Goal: Transaction & Acquisition: Purchase product/service

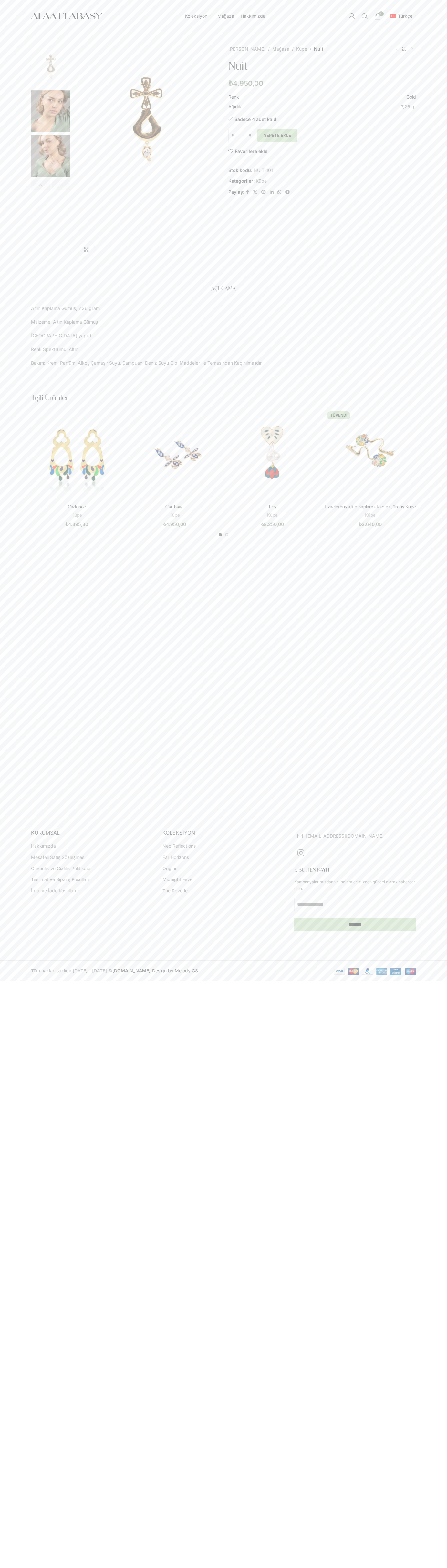
click at [277, 136] on button "Sepete Ekle" at bounding box center [277, 135] width 40 height 13
click at [378, 16] on span "1 öğe" at bounding box center [377, 16] width 7 height 7
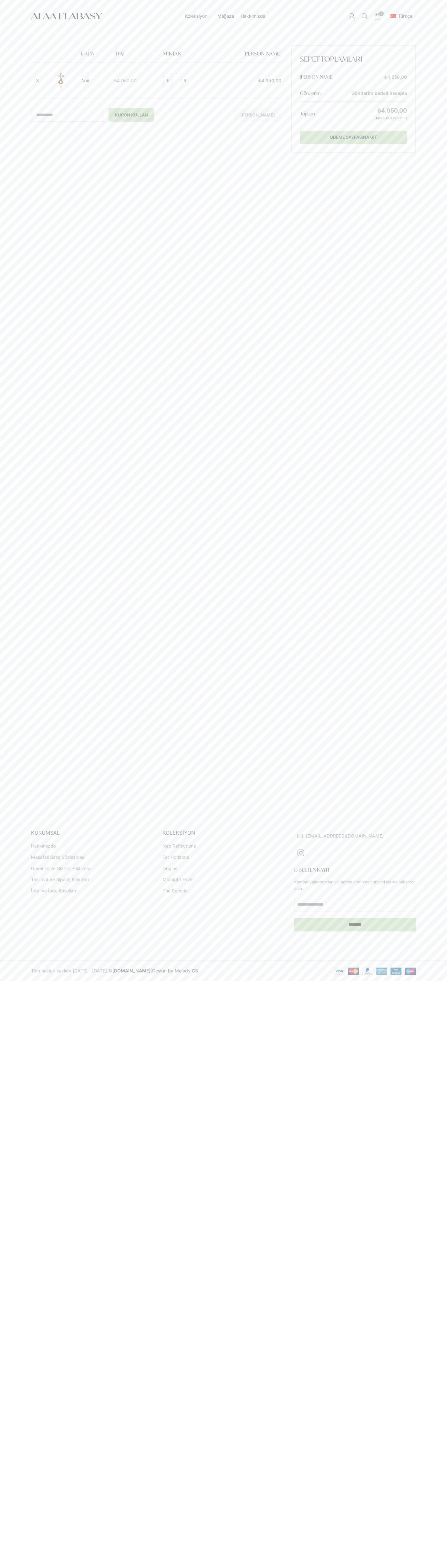
click at [206, 6] on div "Koleksiyon Neo Reflections Far Horizons Origins Midnight Fever The Reverie Mağa…" at bounding box center [225, 16] width 240 height 32
click at [437, 870] on footer "KURUMSAL Hakkımızda Mesafeli Satış Sözleşmesi Güvenlik ve Gizlilik Politikası T…" at bounding box center [224, 898] width 447 height 165
click at [132, 981] on html "Koleksiyon Neo Reflections Far Horizons Origins Midnight Fever The Reverie Mağa…" at bounding box center [224, 491] width 447 height 981
click at [0, 402] on div "**********" at bounding box center [224, 424] width 447 height 784
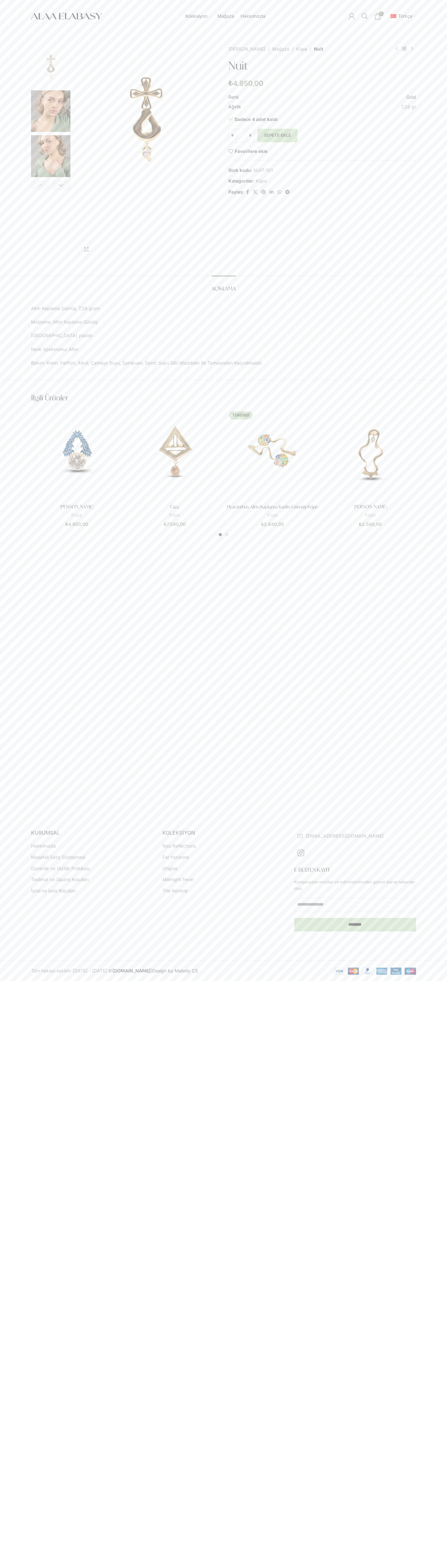
click at [51, 113] on img "2 / 4" at bounding box center [51, 111] width 40 height 42
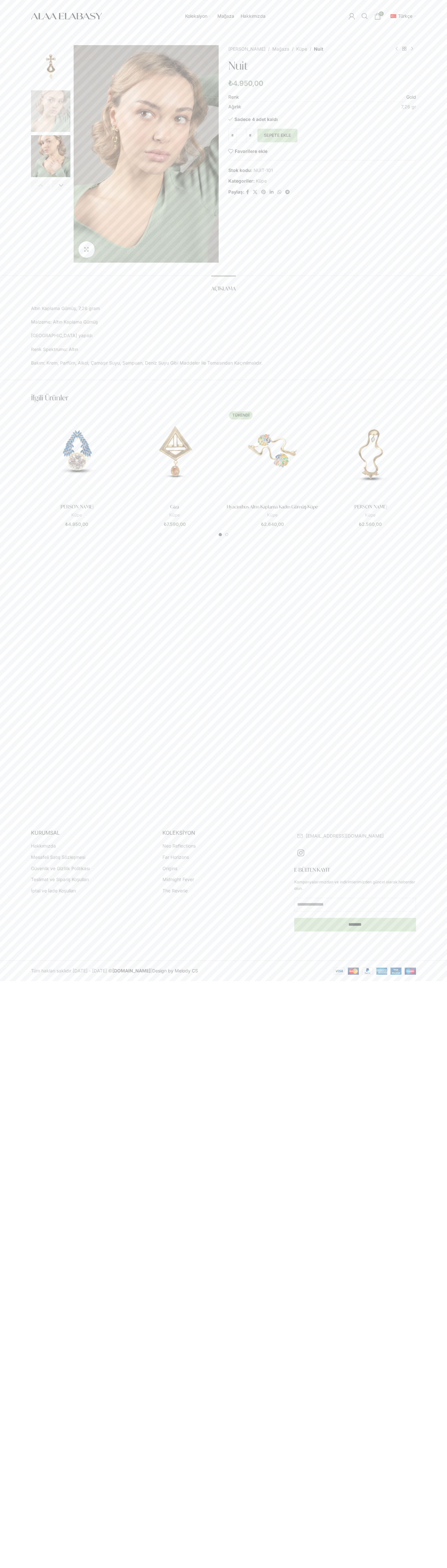
click at [396, 49] on link "Önceki ürün" at bounding box center [396, 49] width 8 height 8
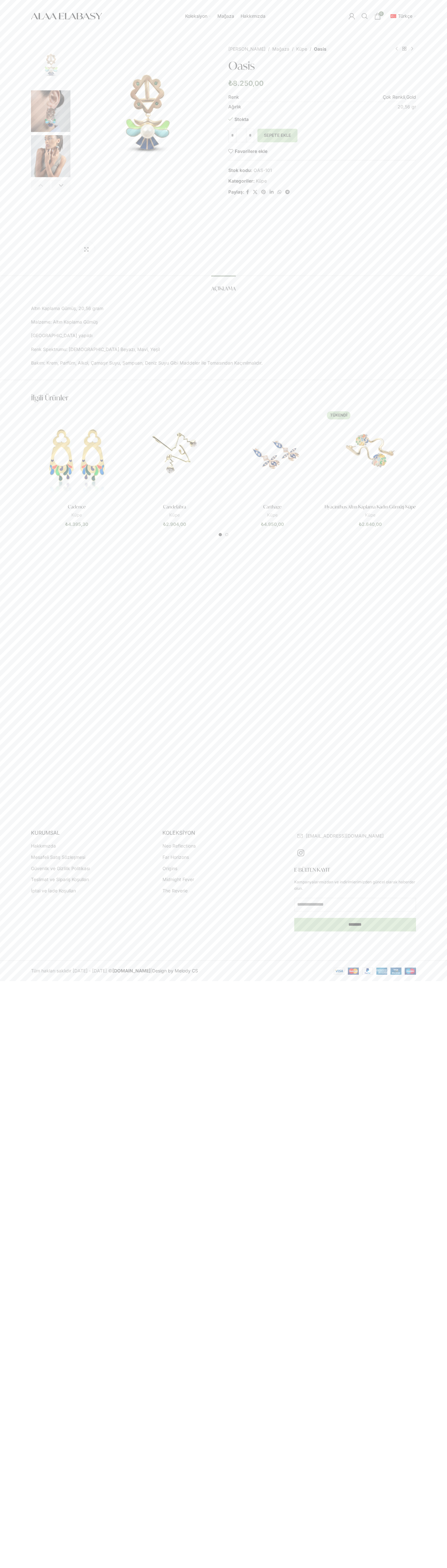
click at [322, 98] on tr "Renk Çok Renkli , Gold" at bounding box center [322, 98] width 188 height 9
click at [393, 97] on link "Çok Renkli" at bounding box center [393, 97] width 23 height 5
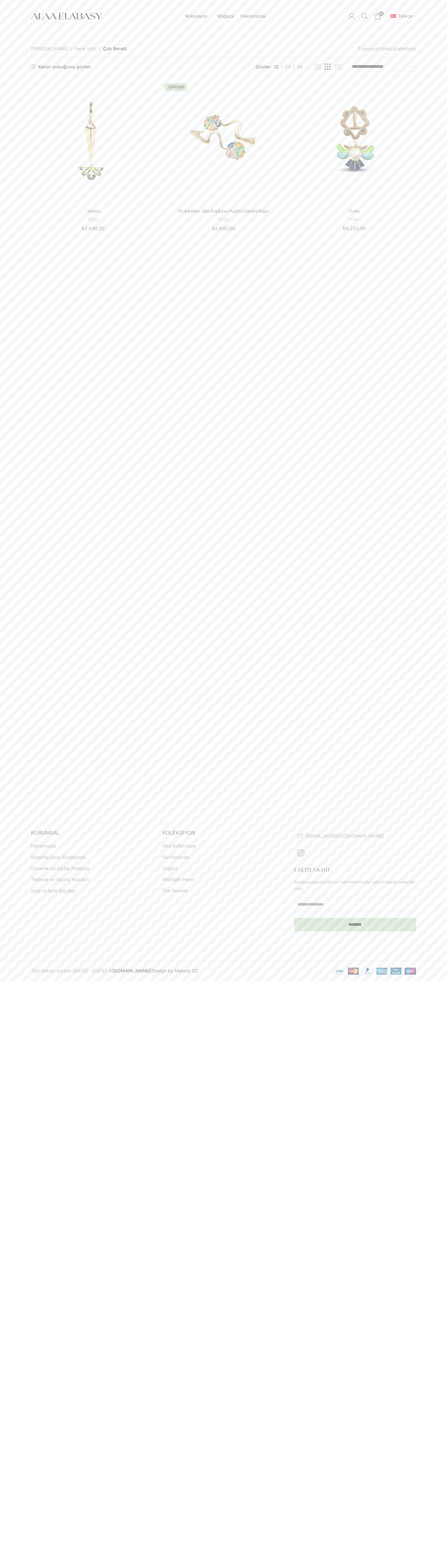
click at [93, 156] on img "Aurora" at bounding box center [93, 143] width 124 height 124
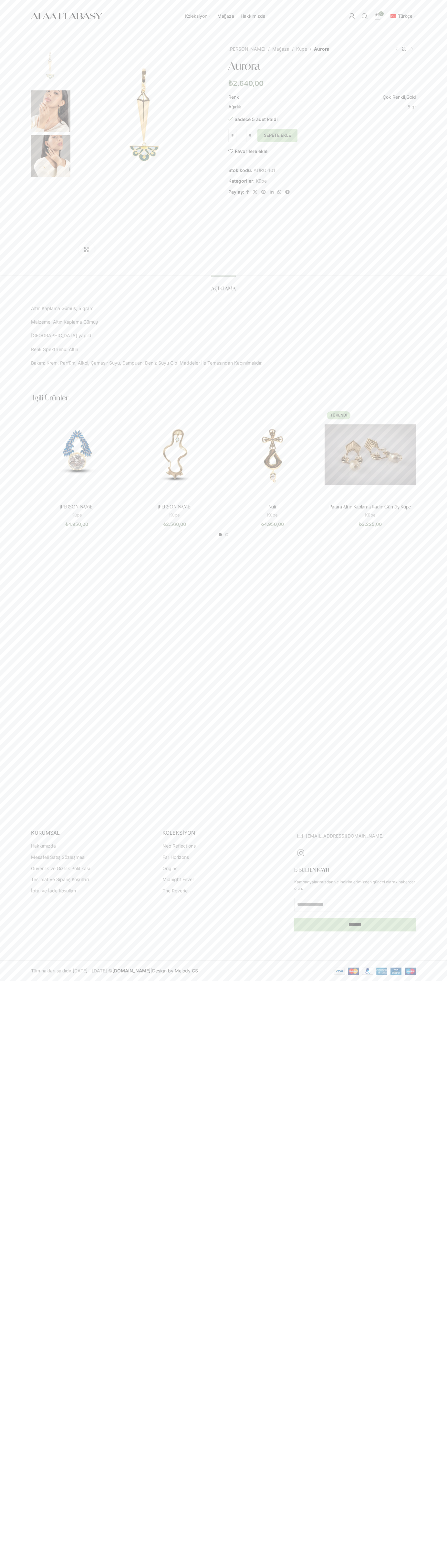
click at [322, 170] on span "Stok kodu: AURO-101" at bounding box center [322, 170] width 188 height 7
click at [236, 192] on span "Paylaş:" at bounding box center [236, 192] width 16 height 7
click at [224, 285] on span "Açıklama" at bounding box center [224, 289] width 24 height 7
click at [77, 468] on img "Daphne" at bounding box center [77, 455] width 91 height 91
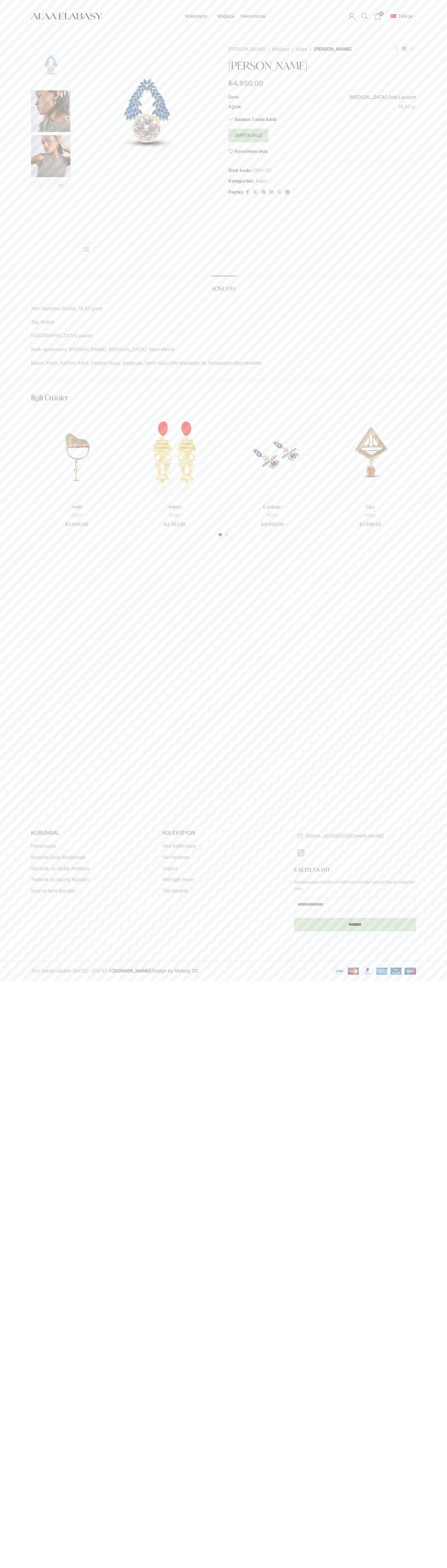
click at [220, 534] on span "Go to slide 1" at bounding box center [220, 534] width 3 height 3
click at [248, 136] on button "Sepete Ekle" at bounding box center [248, 135] width 40 height 13
click at [378, 16] on span "1 öğe" at bounding box center [377, 16] width 7 height 7
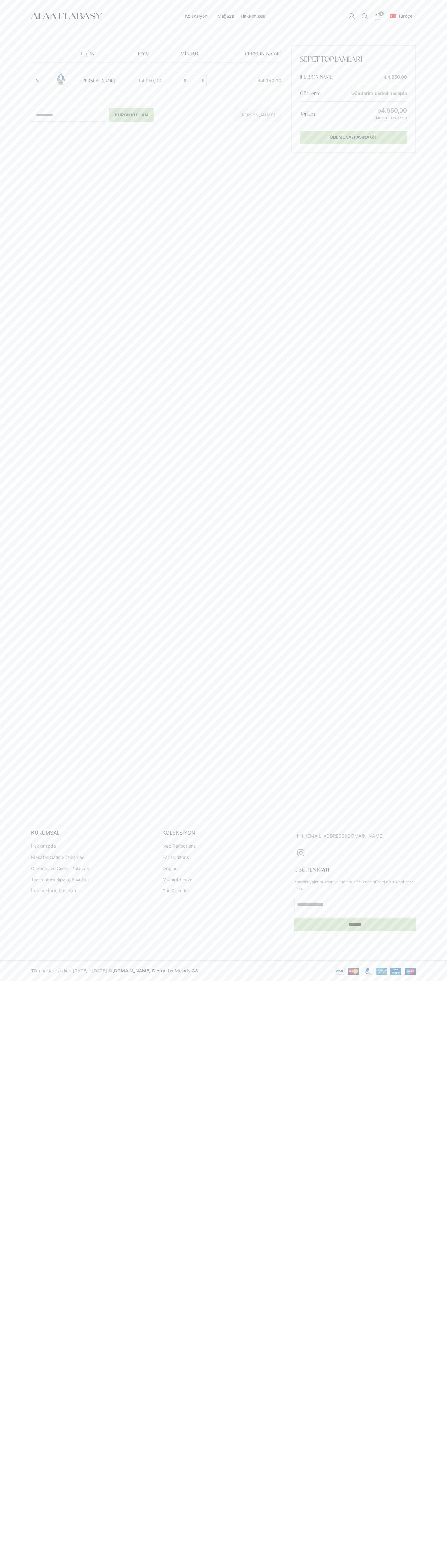
click at [120, 29] on div "Koleksiyon Neo Reflections Far Horizons Origins Midnight Fever The Reverie Mağa…" at bounding box center [225, 16] width 240 height 32
click at [443, 627] on div "**********" at bounding box center [224, 424] width 447 height 784
click at [0, 981] on html "Koleksiyon Neo Reflections Far Horizons Origins Midnight Fever The Reverie Mağa…" at bounding box center [224, 491] width 447 height 981
click at [29, 981] on html "Koleksiyon Neo Reflections Far Horizons Origins Midnight Fever The Reverie Mağa…" at bounding box center [224, 491] width 447 height 981
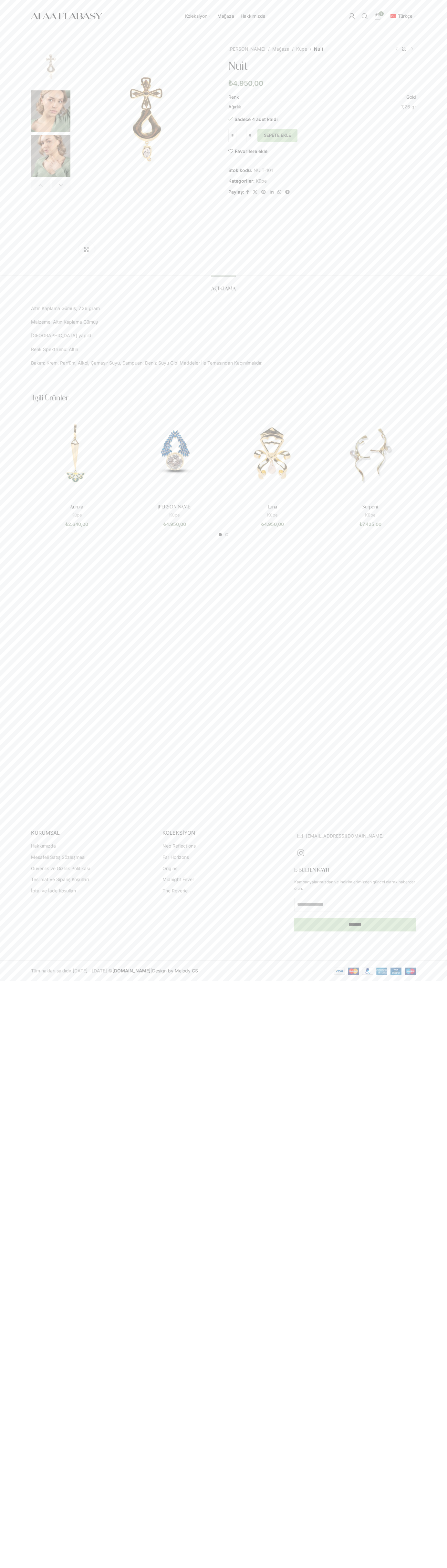
click at [378, 16] on span "1 öğe" at bounding box center [377, 16] width 7 height 7
